Goal: Navigation & Orientation: Find specific page/section

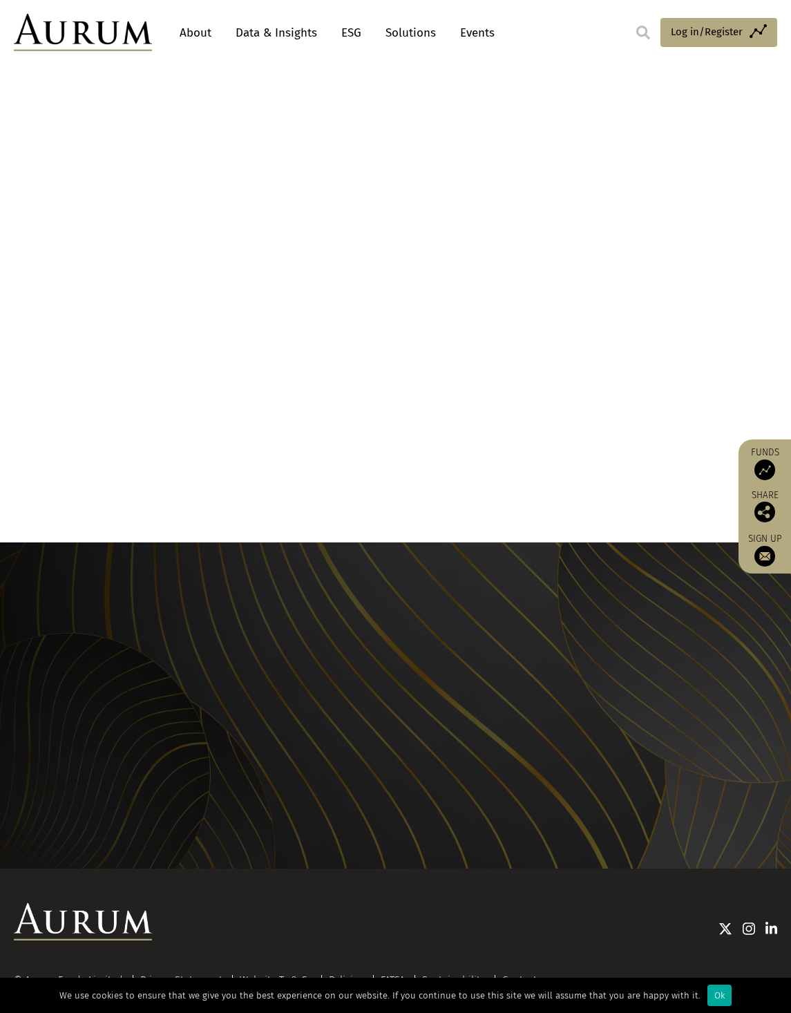
scroll to position [1086, 0]
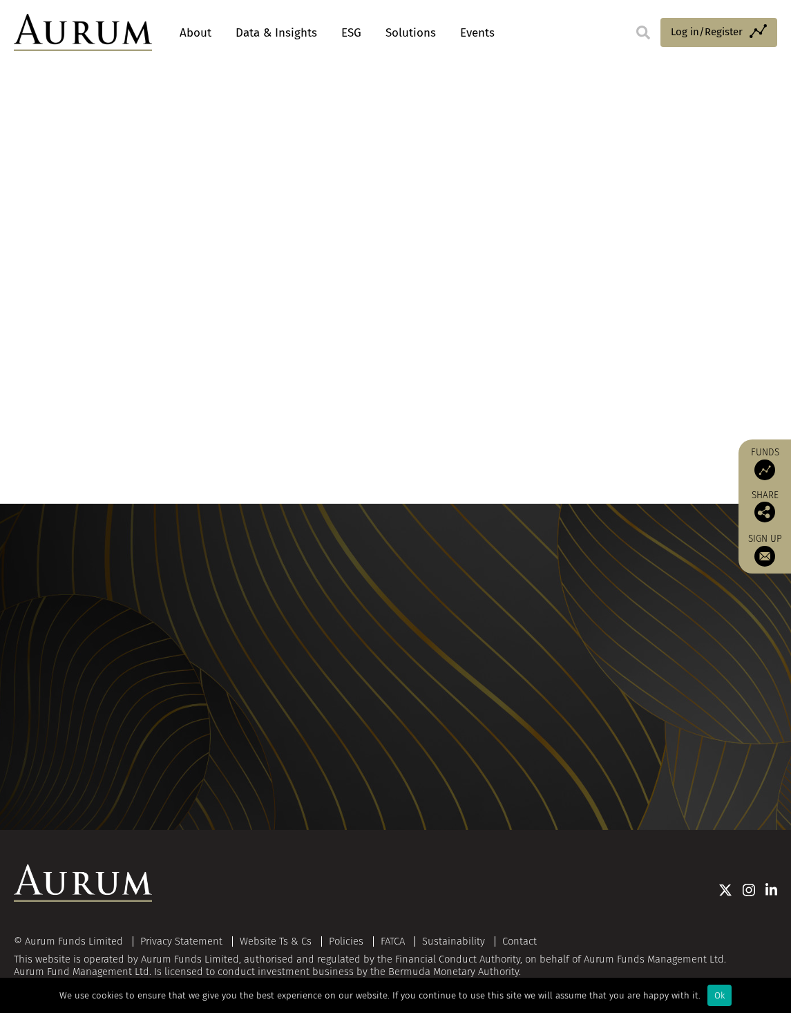
click at [757, 464] on img at bounding box center [765, 469] width 21 height 21
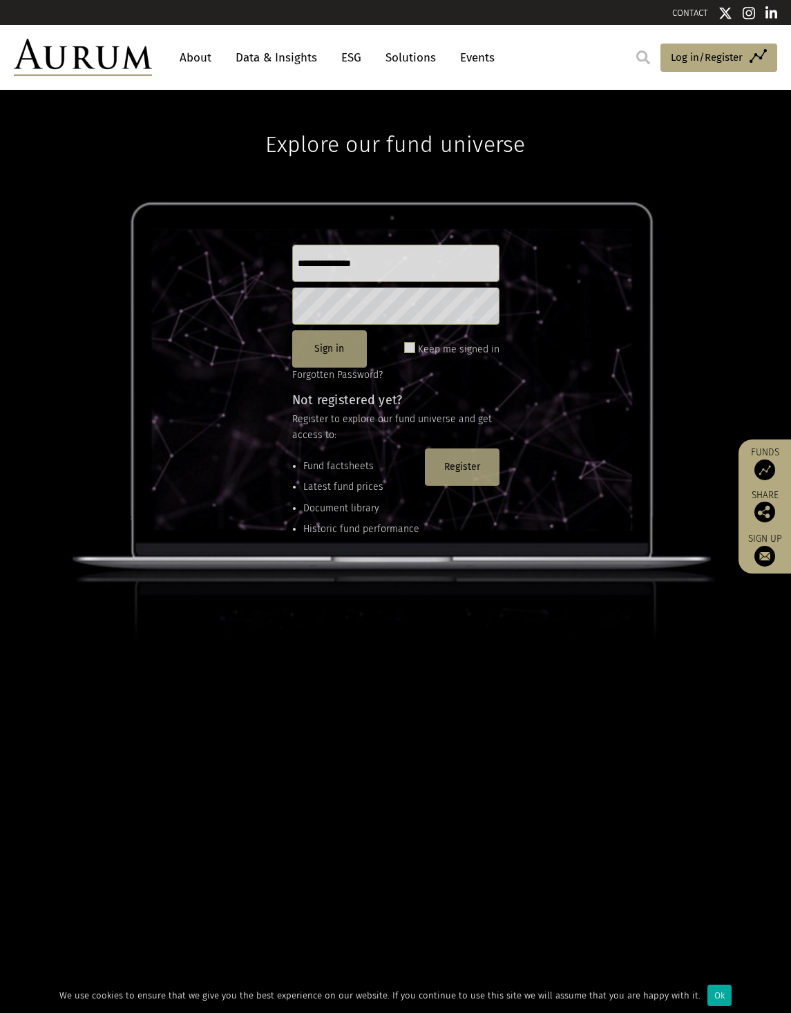
click at [203, 59] on link "About" at bounding box center [196, 58] width 46 height 26
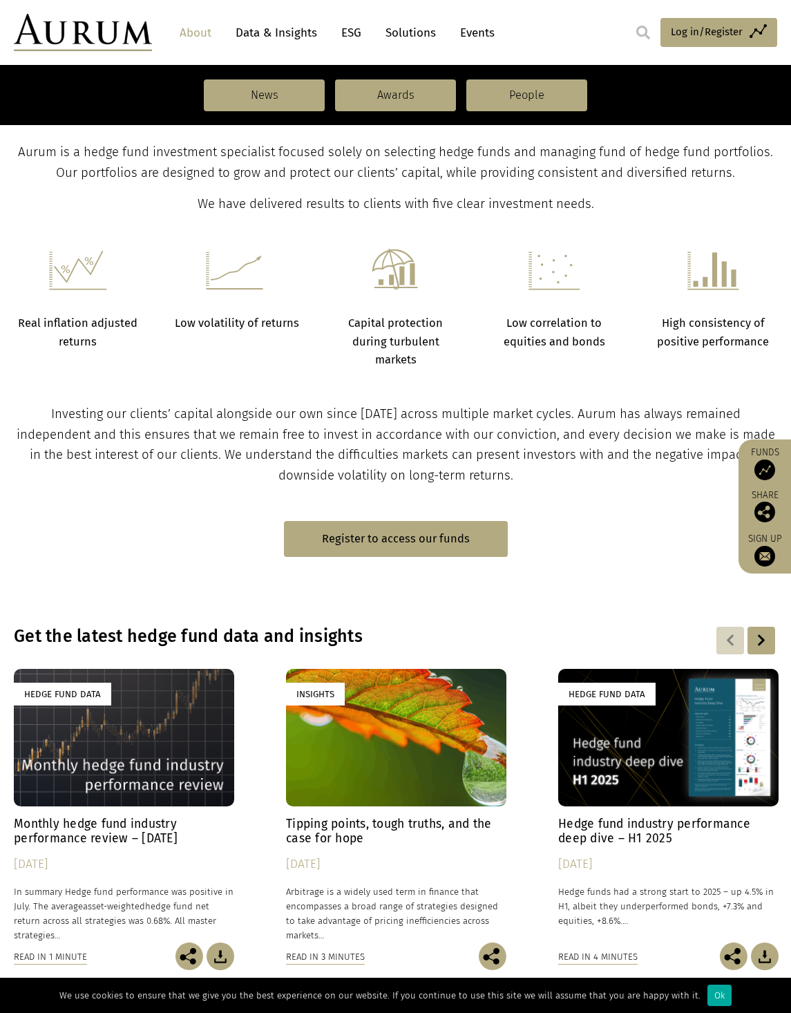
scroll to position [553, 0]
